Goal: Task Accomplishment & Management: Use online tool/utility

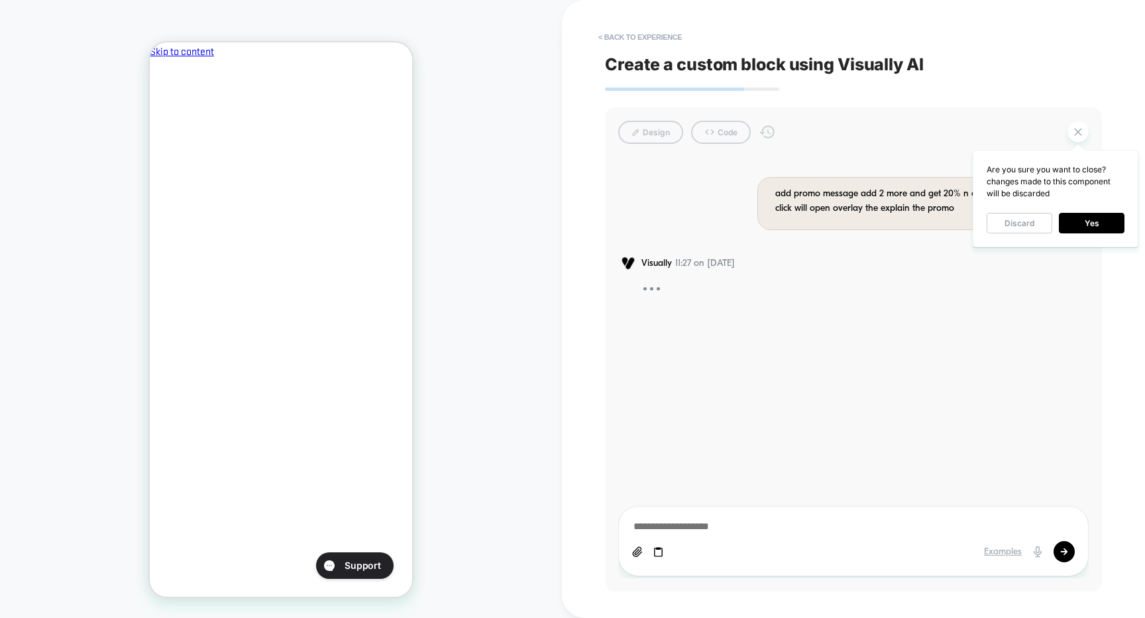
scroll to position [0, 1]
click at [917, 133] on div "Design Code" at bounding box center [853, 132] width 470 height 23
click at [627, 46] on button "< Back to experience" at bounding box center [640, 37] width 97 height 21
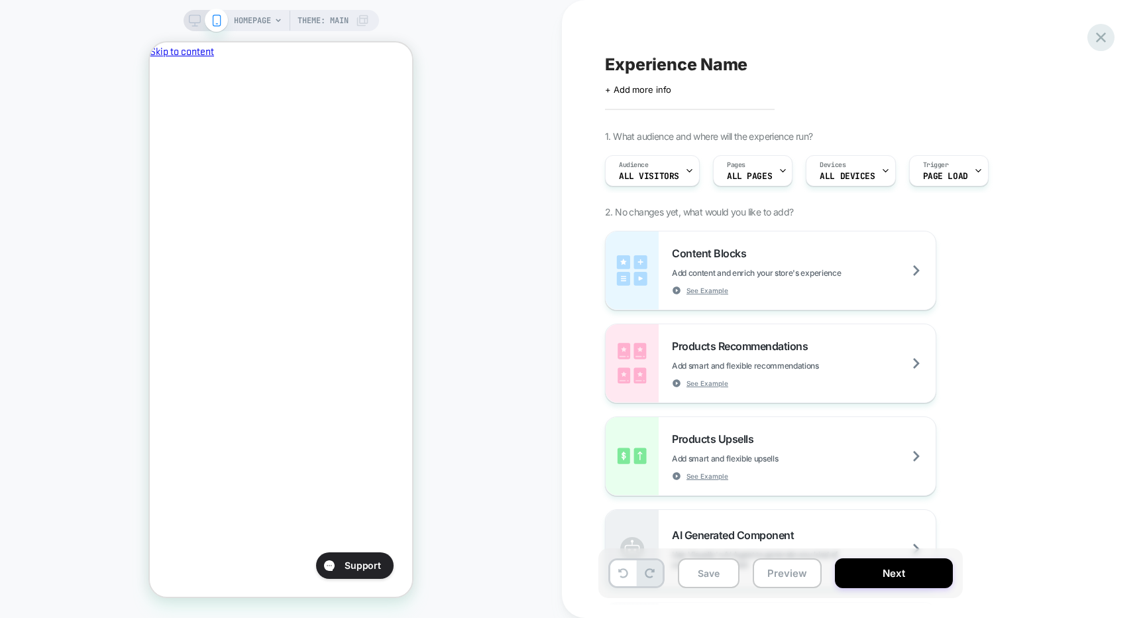
click at [1100, 44] on icon at bounding box center [1101, 37] width 18 height 18
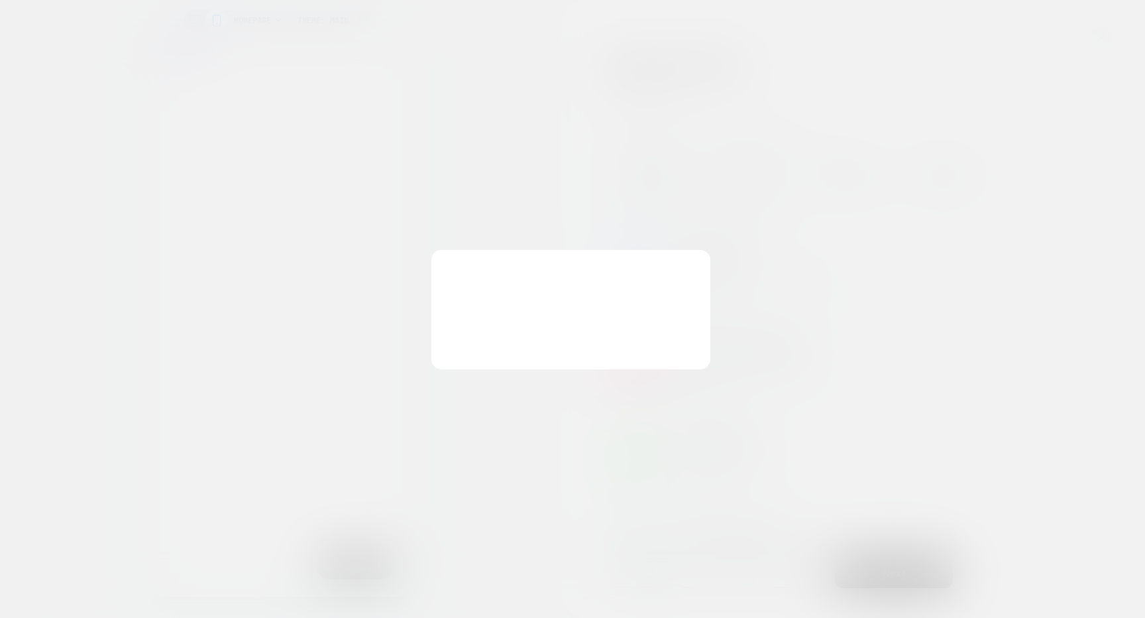
scroll to position [0, 228]
click at [517, 347] on button "Discard Changes" at bounding box center [506, 340] width 119 height 41
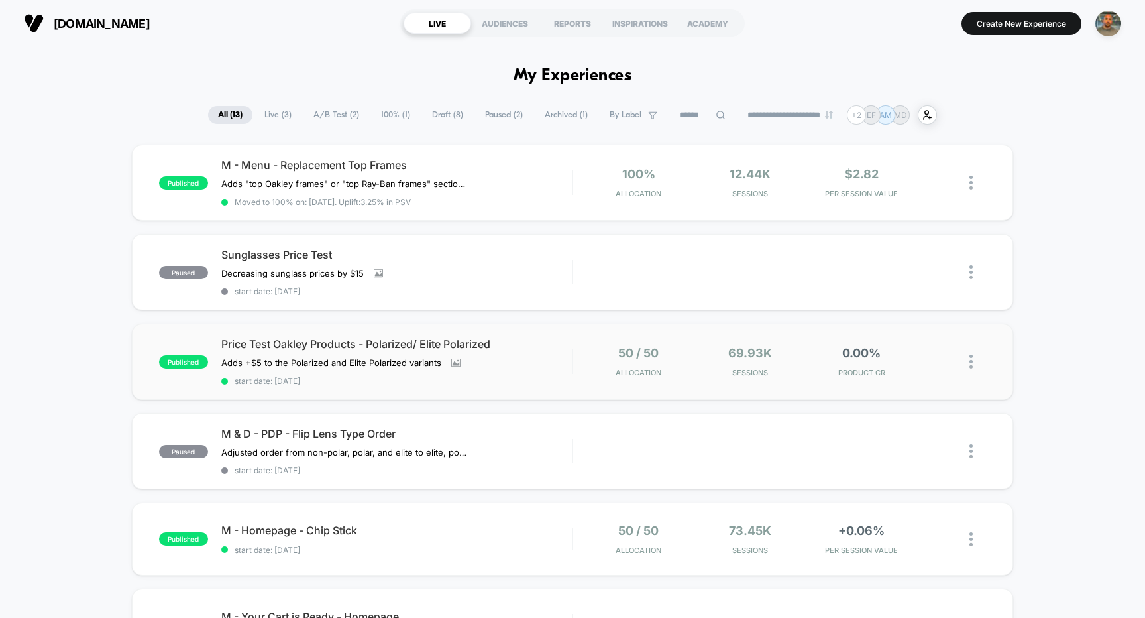
click at [432, 388] on div "published Price Test Oakley Products - Polarized/ Elite Polarized Adds +$5 to t…" at bounding box center [573, 361] width 882 height 76
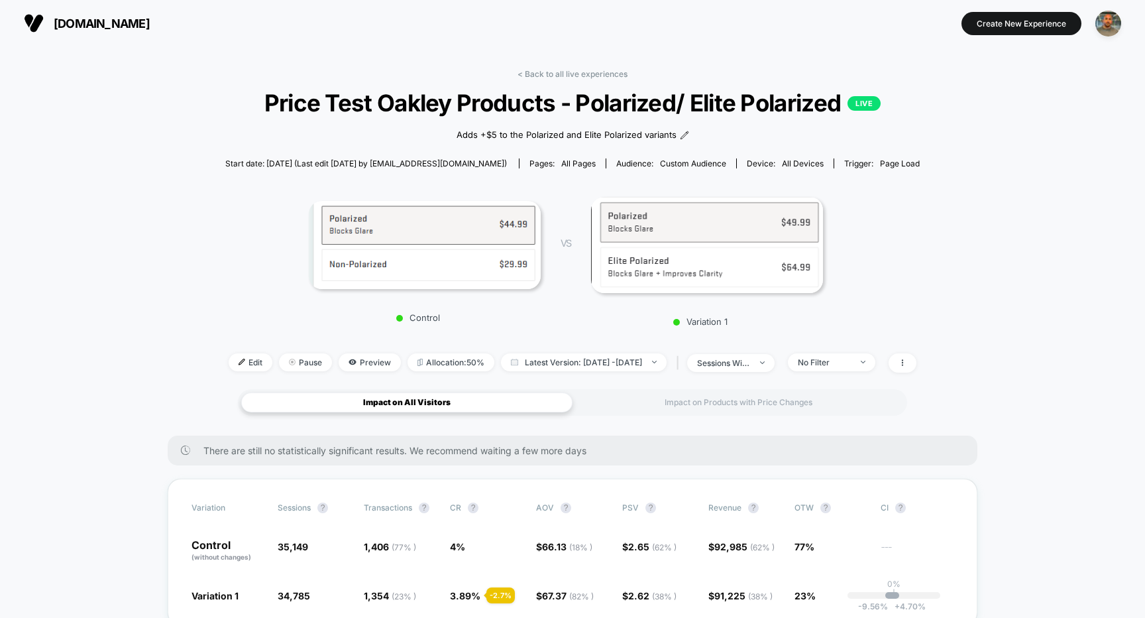
click at [456, 276] on img at bounding box center [425, 245] width 232 height 88
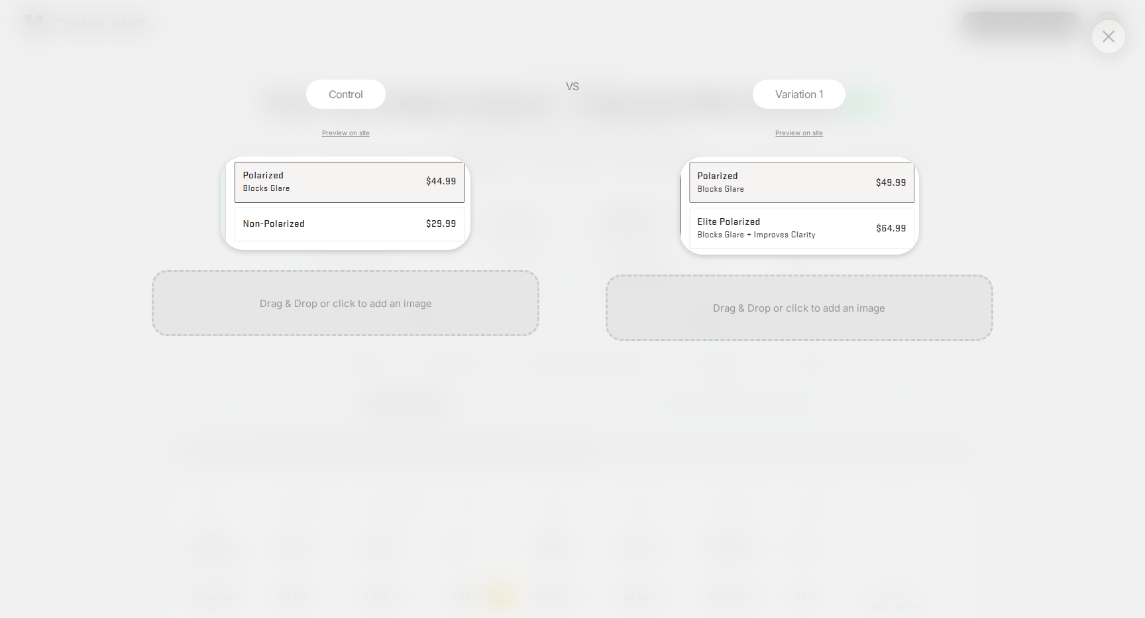
click at [588, 380] on div "VS" at bounding box center [572, 349] width 33 height 538
click at [1095, 42] on div at bounding box center [1108, 36] width 33 height 33
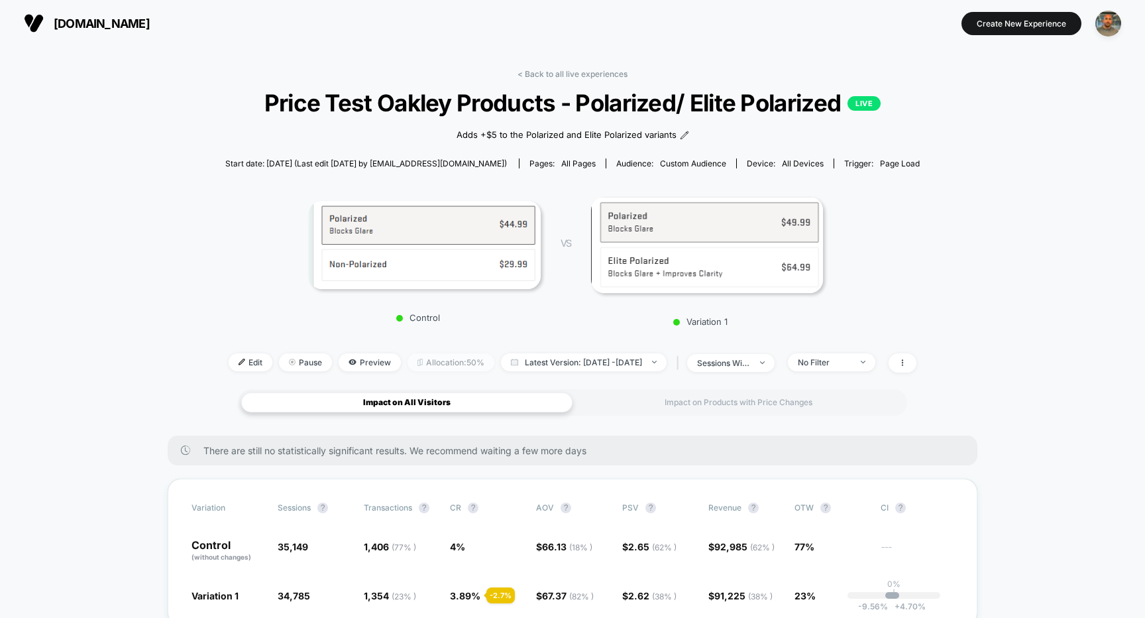
click at [430, 365] on span "Allocation: 50%" at bounding box center [451, 362] width 87 height 18
click at [444, 363] on span "Allocation: 50%" at bounding box center [451, 362] width 87 height 18
